Goal: Communication & Community: Answer question/provide support

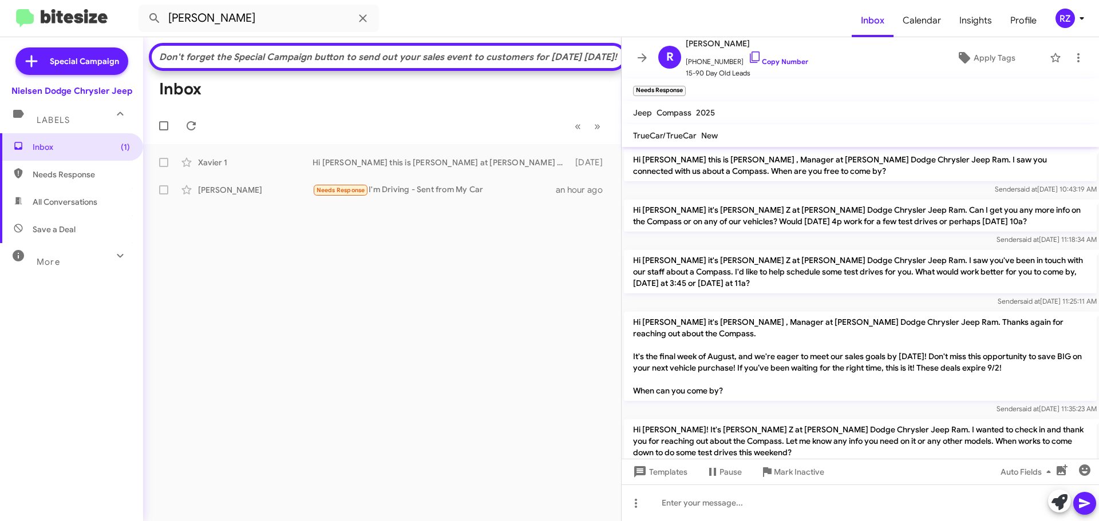
scroll to position [826, 0]
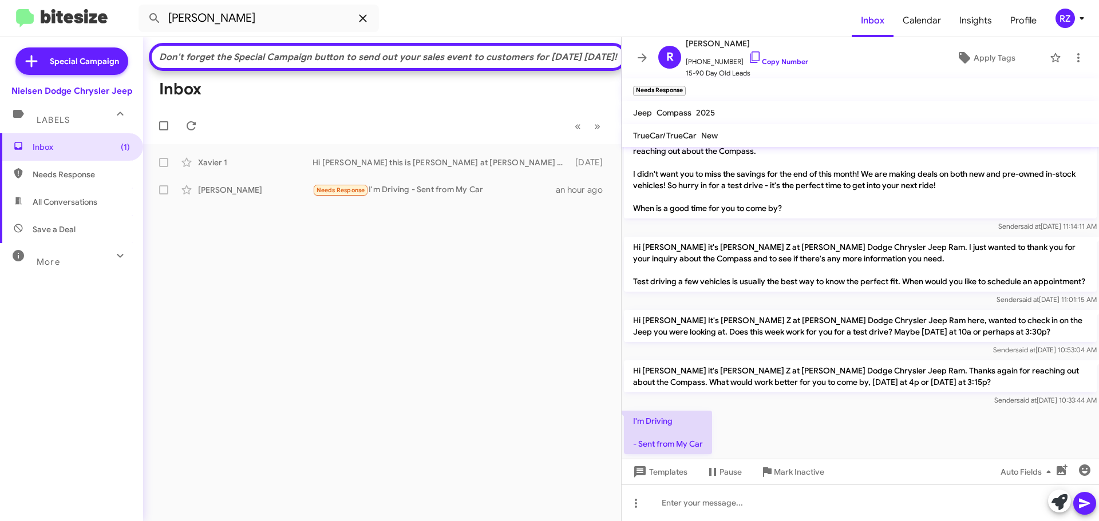
click at [365, 18] on icon at bounding box center [363, 18] width 14 height 14
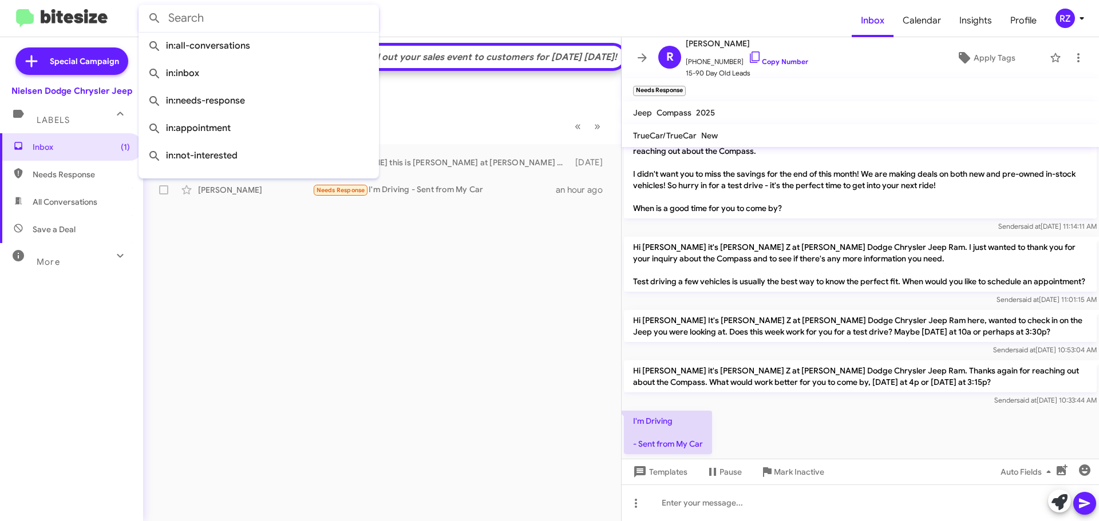
click at [448, 23] on form at bounding box center [495, 18] width 713 height 27
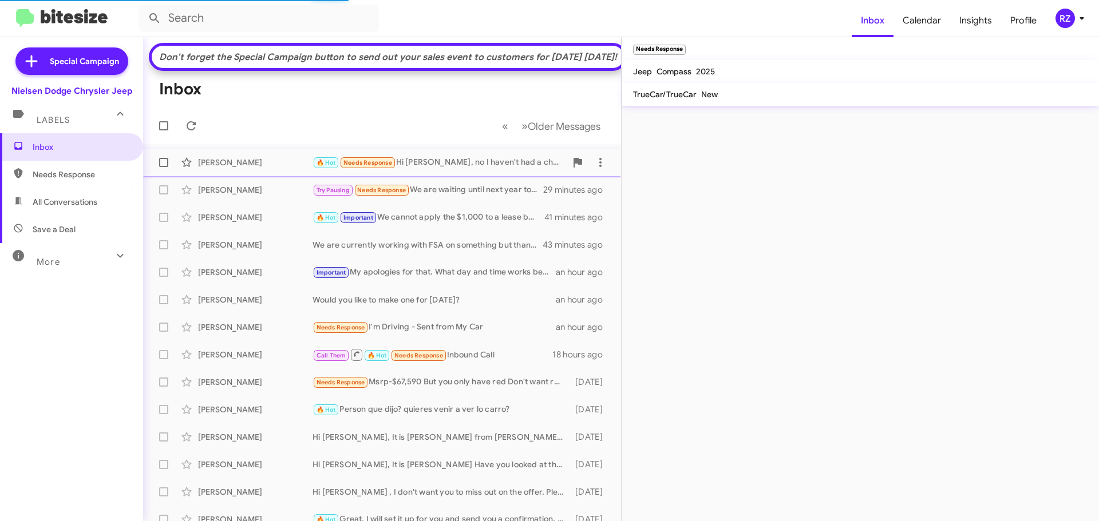
click at [450, 169] on div "🔥 Hot Needs Response Hi Patti, no I haven't had a chance yet. I've just been re…" at bounding box center [439, 162] width 254 height 13
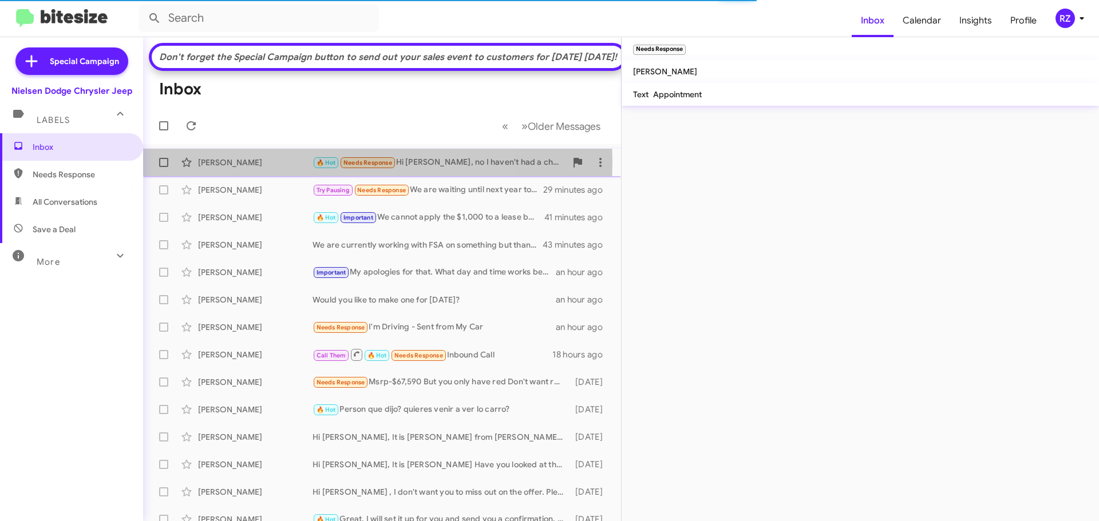
click at [272, 168] on div "Don Odea" at bounding box center [255, 162] width 114 height 11
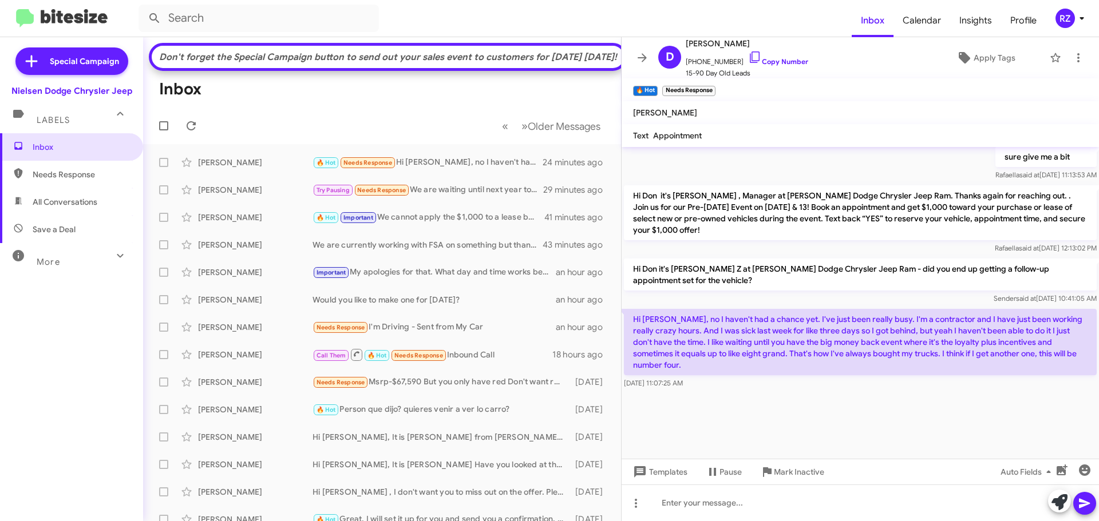
scroll to position [1967, 0]
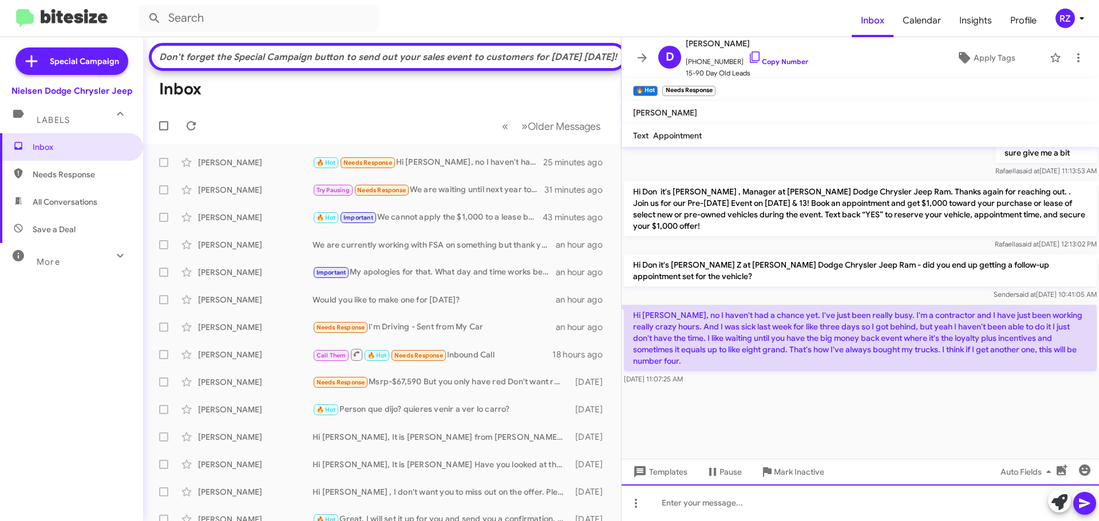
click at [741, 497] on div at bounding box center [860, 503] width 477 height 37
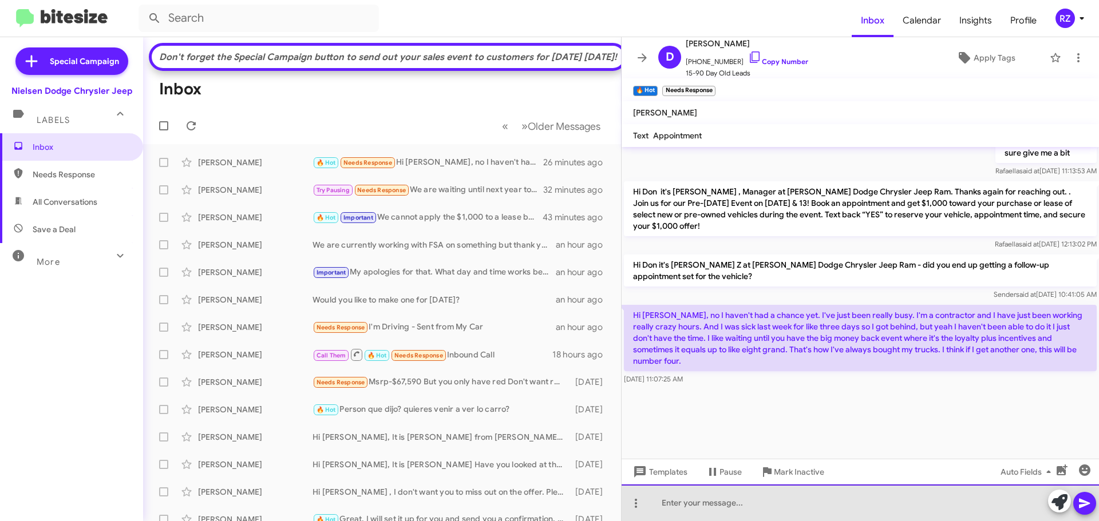
click at [696, 504] on div at bounding box center [860, 503] width 477 height 37
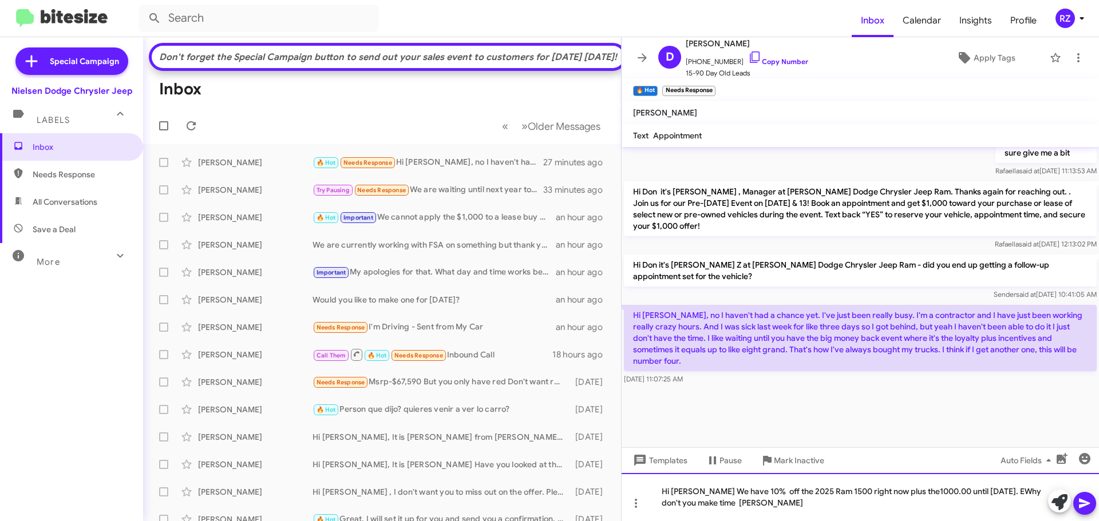
click at [979, 486] on div "Hi Don We have 10% off the 2025 Ram 1500 right now plus the1000.00 until Monday…" at bounding box center [860, 497] width 477 height 48
click at [1090, 498] on icon at bounding box center [1085, 504] width 14 height 14
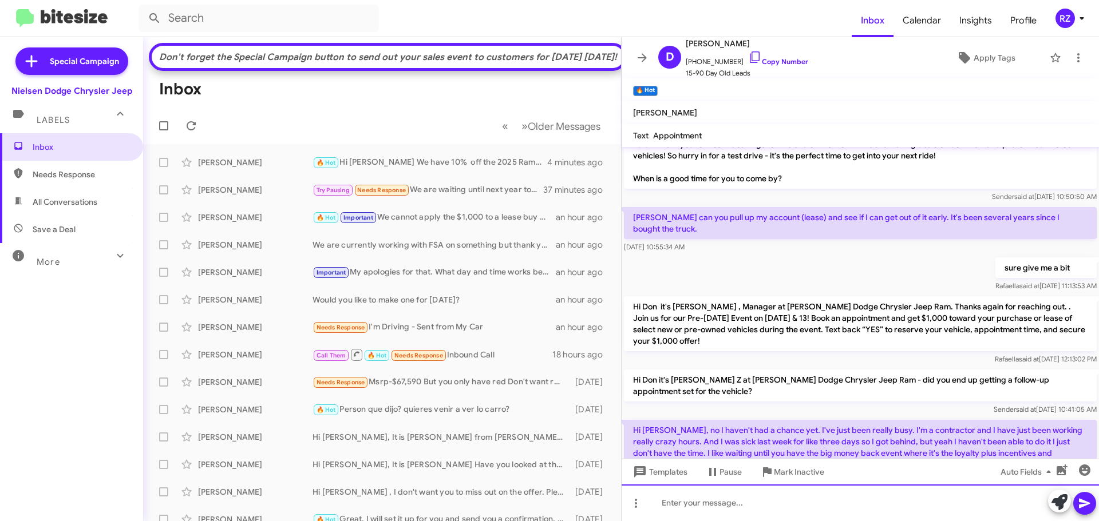
scroll to position [1837, 0]
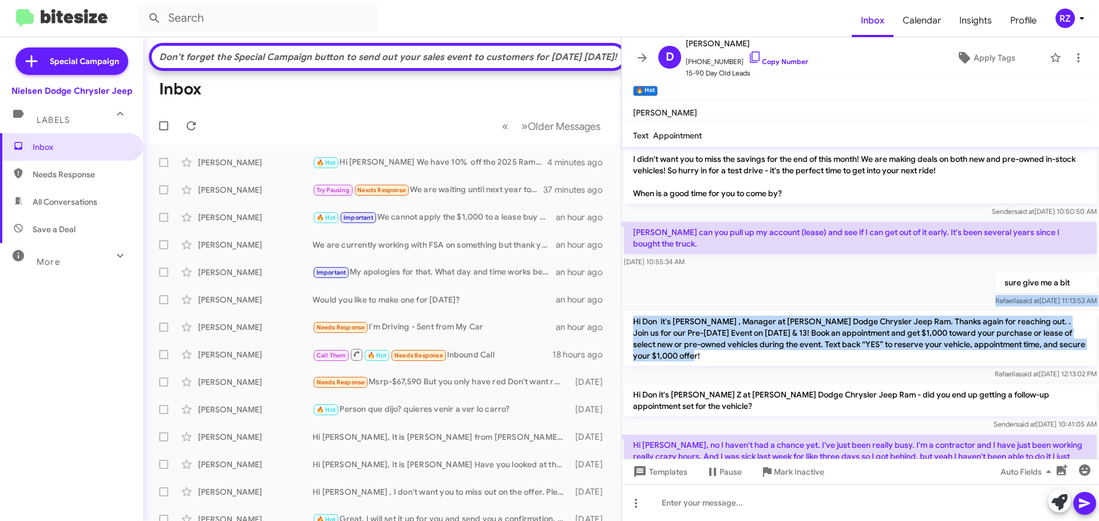
drag, startPoint x: 721, startPoint y: 325, endPoint x: 630, endPoint y: 271, distance: 105.2
copy div "Rafaella said at Sep 24, 2025, 11:13:53 AM Hi Don it's Patti Z , Manager at Nie…"
